Goal: Task Accomplishment & Management: Use online tool/utility

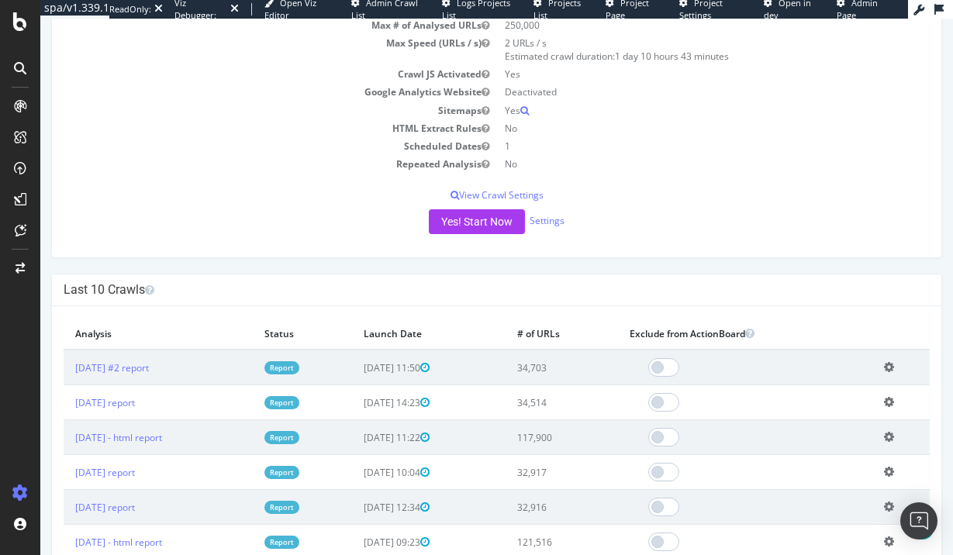
scroll to position [257, 0]
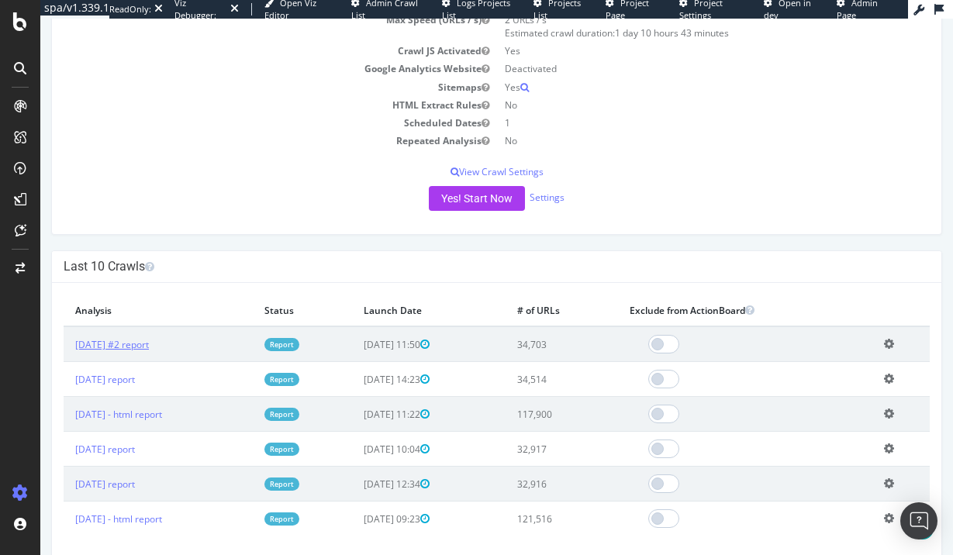
click at [149, 344] on link "[DATE] #2 report" at bounding box center [112, 344] width 74 height 13
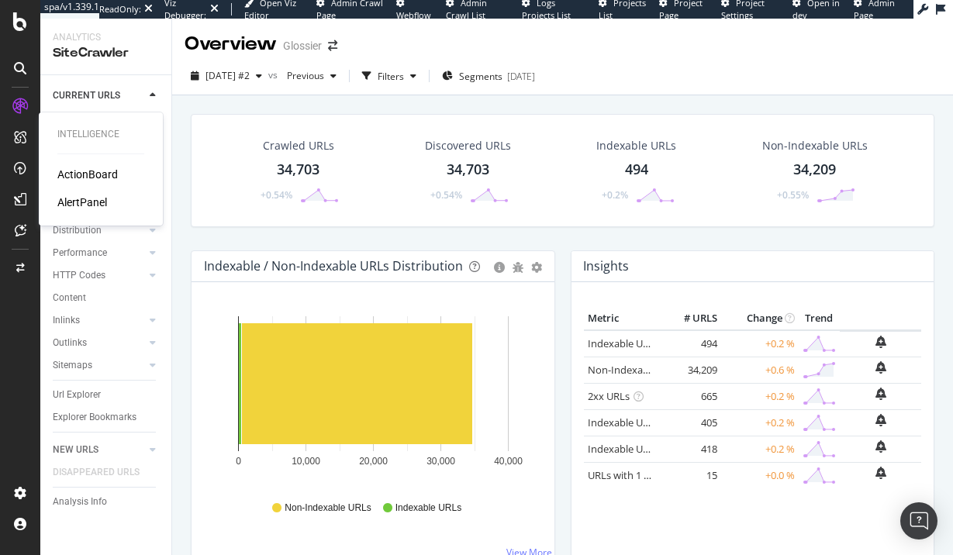
click at [99, 174] on div "ActionBoard" at bounding box center [87, 175] width 60 height 16
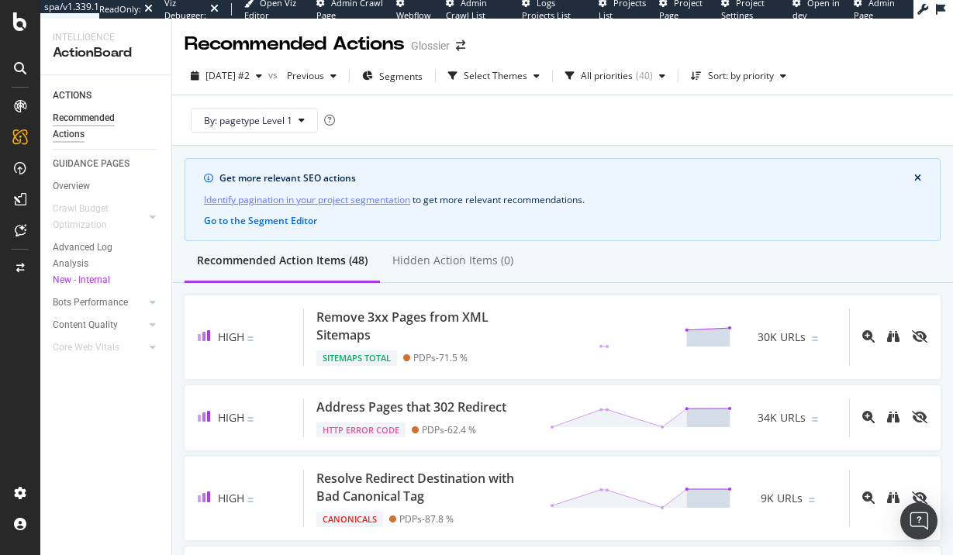
drag, startPoint x: 660, startPoint y: 70, endPoint x: 527, endPoint y: 55, distance: 134.2
click at [527, 55] on div "Recommended Actions Glossier [DATE] #2 vs Previous Segments Select Themes All p…" at bounding box center [562, 287] width 781 height 537
click at [527, 71] on div "Select Themes" at bounding box center [496, 75] width 64 height 9
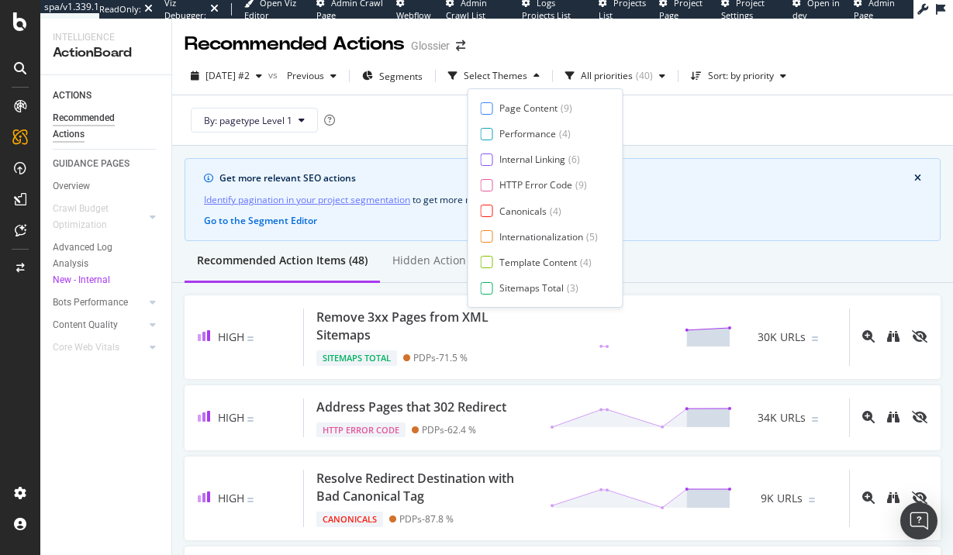
click at [723, 145] on div "[DATE] #2 vs Previous Segments Select Themes All priorities ( 40 ) Sort: by pri…" at bounding box center [562, 101] width 781 height 88
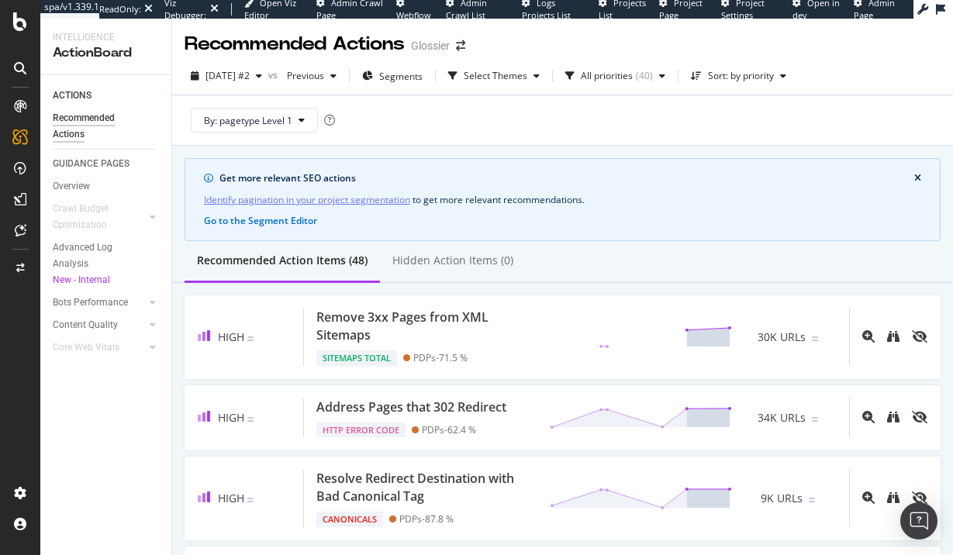
click at [921, 178] on icon "close banner" at bounding box center [917, 178] width 7 height 9
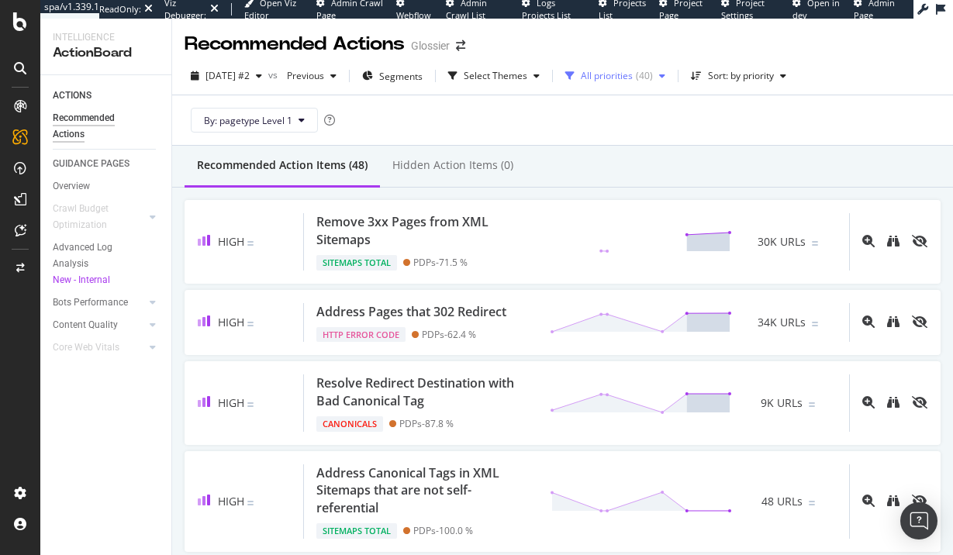
click at [633, 74] on div "All priorities" at bounding box center [607, 75] width 52 height 9
click at [546, 67] on div "Select Themes" at bounding box center [494, 75] width 104 height 23
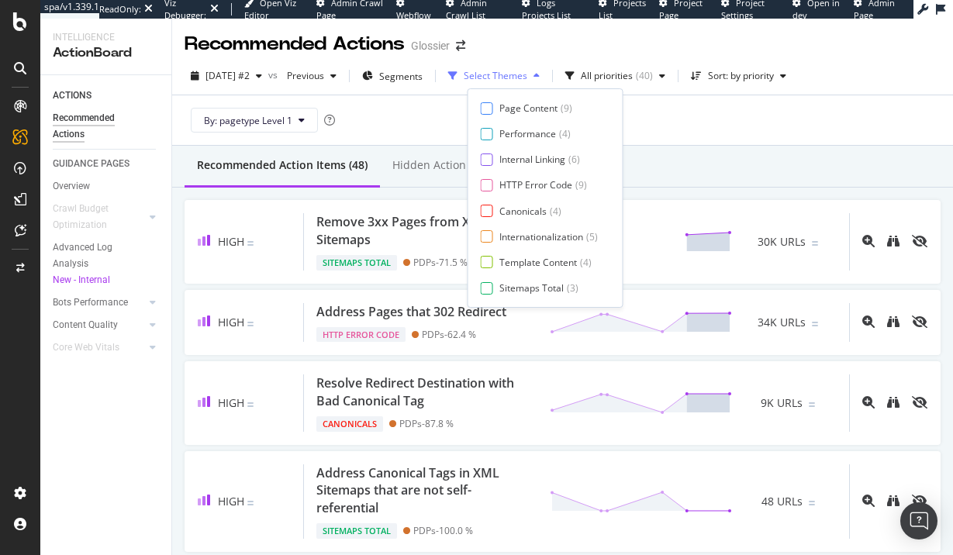
click at [527, 71] on div "Select Themes" at bounding box center [496, 75] width 64 height 9
